Goal: Task Accomplishment & Management: Manage account settings

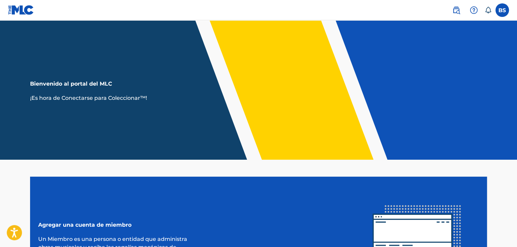
click at [499, 14] on label at bounding box center [502, 10] width 14 height 14
click at [502, 10] on input "BS Benjamín Silva prodbenoo1@gmail.com Notification Preferences Perfil Finaliza…" at bounding box center [502, 10] width 0 height 0
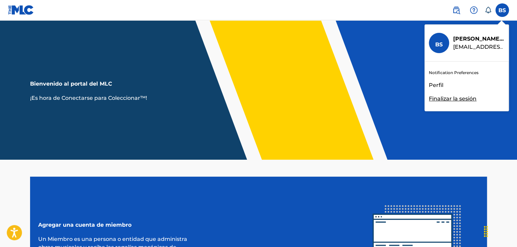
click at [448, 71] on link "Notification Preferences" at bounding box center [454, 73] width 50 height 6
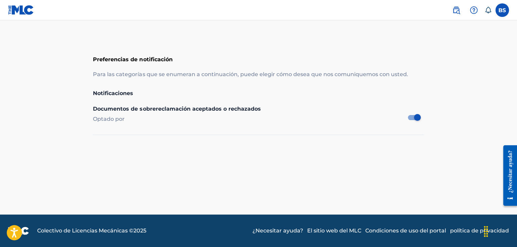
click at [502, 11] on label at bounding box center [502, 10] width 14 height 14
click at [502, 10] on input "BS Benjamín Silva prodbenoo1@gmail.com Notification Preferences Perfil Finaliza…" at bounding box center [502, 10] width 0 height 0
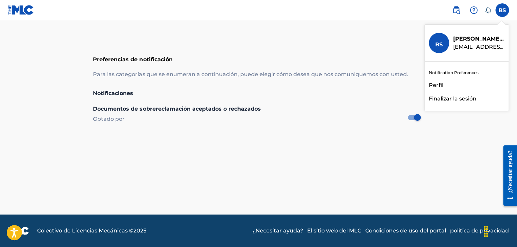
click at [437, 82] on font "Perfil" at bounding box center [436, 85] width 15 height 6
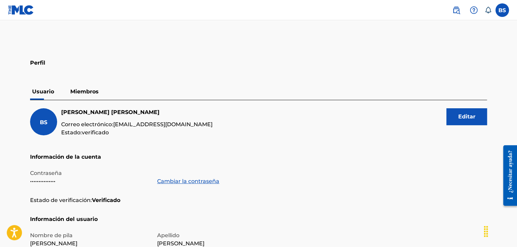
click at [84, 90] on font "Miembros" at bounding box center [84, 91] width 28 height 6
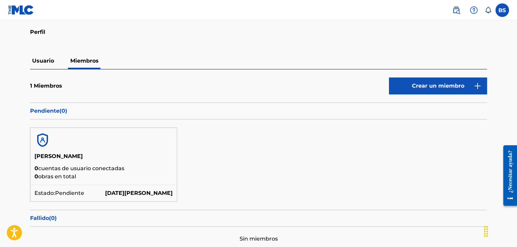
scroll to position [68, 0]
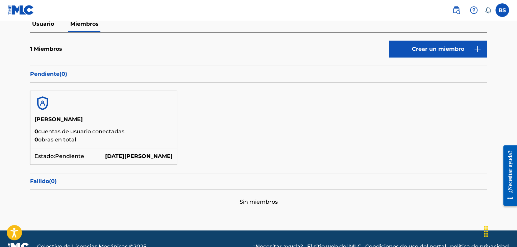
click at [139, 133] on p "0 cuentas de usuario conectadas" at bounding box center [103, 131] width 138 height 8
drag, startPoint x: 78, startPoint y: 132, endPoint x: 78, endPoint y: 140, distance: 7.4
click at [78, 133] on font "cuentas de usuario conectadas" at bounding box center [81, 131] width 86 height 6
click at [75, 153] on font "Pendiente" at bounding box center [69, 156] width 29 height 6
click at [51, 158] on font "Estado:" at bounding box center [44, 156] width 21 height 6
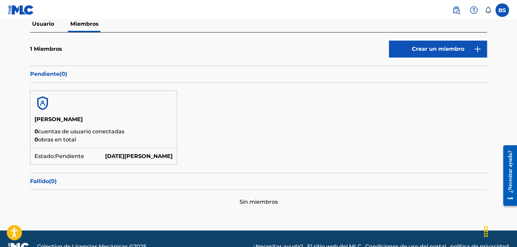
click at [67, 156] on font "Pendiente" at bounding box center [69, 156] width 29 height 6
drag, startPoint x: 134, startPoint y: 140, endPoint x: 117, endPoint y: 39, distance: 102.2
click at [134, 139] on p "0 obras en total" at bounding box center [103, 139] width 138 height 8
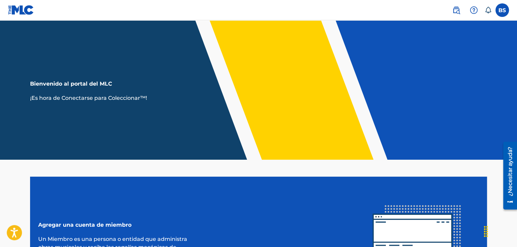
click at [502, 13] on label at bounding box center [502, 10] width 14 height 14
click at [502, 10] on input "BS [PERSON_NAME] [EMAIL_ADDRESS][DOMAIN_NAME] Preferencias de notificación Perf…" at bounding box center [502, 10] width 0 height 0
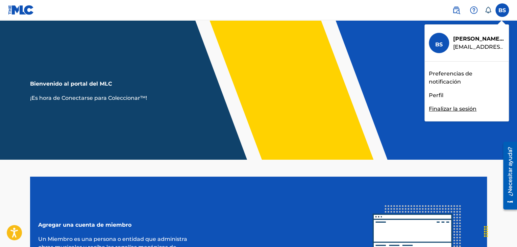
click at [437, 93] on font "Perfil" at bounding box center [436, 95] width 15 height 6
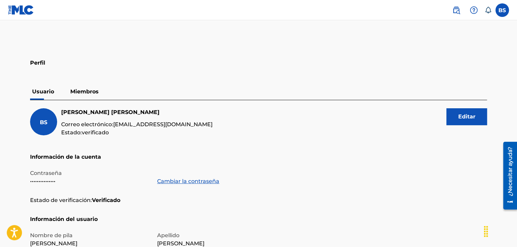
click at [92, 90] on font "Miembros" at bounding box center [84, 91] width 28 height 6
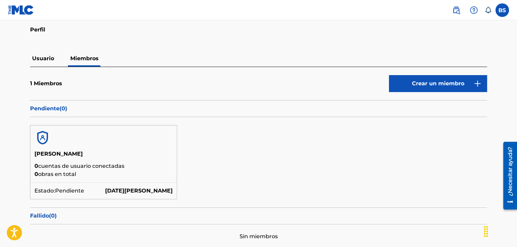
scroll to position [68, 0]
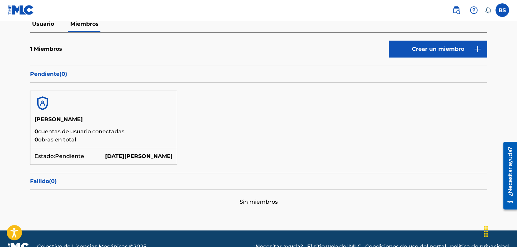
click at [95, 131] on font "cuentas de usuario conectadas" at bounding box center [81, 131] width 86 height 6
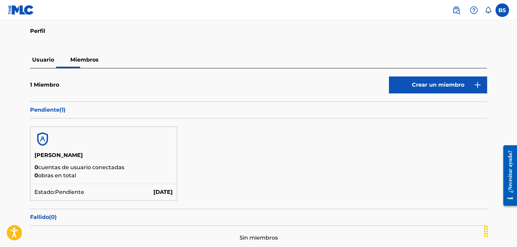
scroll to position [68, 0]
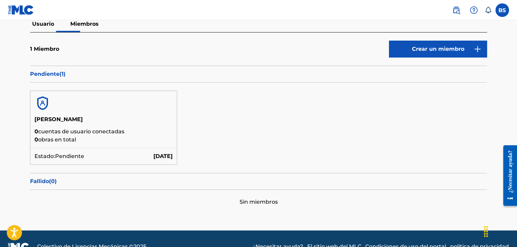
click at [70, 140] on font "obras en total" at bounding box center [57, 139] width 38 height 6
click at [49, 48] on font "Miembro" at bounding box center [46, 49] width 25 height 6
click at [45, 72] on font "Pendiente" at bounding box center [44, 74] width 29 height 6
click at [64, 125] on h5 "[PERSON_NAME]" at bounding box center [103, 121] width 138 height 12
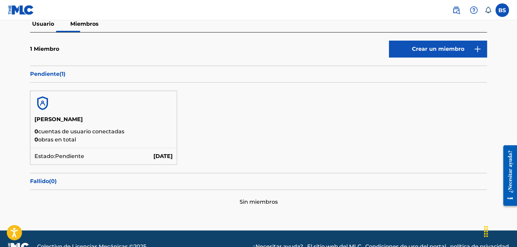
drag, startPoint x: 141, startPoint y: 147, endPoint x: 141, endPoint y: 122, distance: 25.0
click at [141, 145] on div "Benjamín Alfonso Silva Sepúlveda 0 cuentas de usuario conectadas 0 obras en tot…" at bounding box center [103, 131] width 146 height 32
click at [141, 119] on h5 "[PERSON_NAME]" at bounding box center [103, 121] width 138 height 12
